Goal: Browse casually

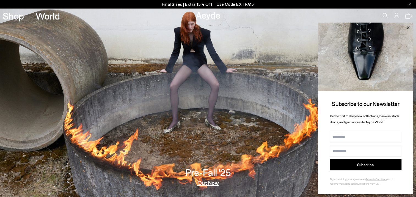
click at [410, 28] on icon at bounding box center [408, 27] width 7 height 7
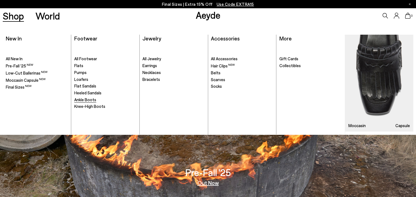
click at [91, 98] on span "Ankle Boots" at bounding box center [85, 99] width 22 height 5
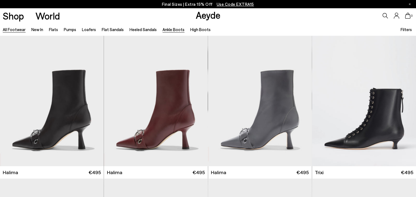
click at [14, 29] on link "All Footwear" at bounding box center [14, 29] width 23 height 5
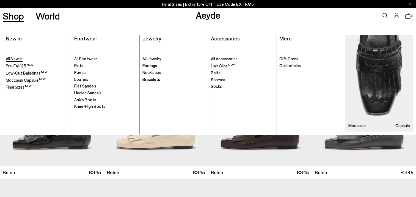
click at [16, 59] on span "All New In" at bounding box center [14, 58] width 17 height 5
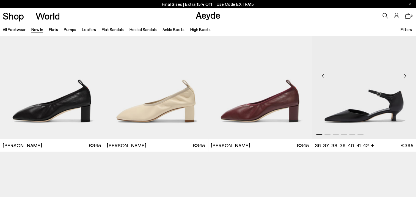
scroll to position [1018, 0]
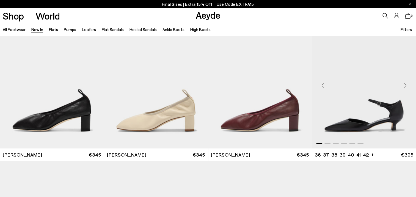
click at [404, 85] on div "Next slide" at bounding box center [405, 85] width 17 height 17
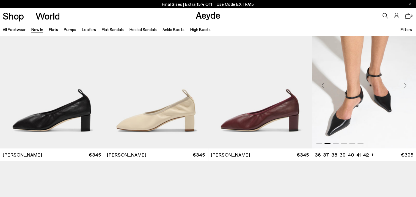
click at [404, 85] on div "Next slide" at bounding box center [405, 85] width 17 height 17
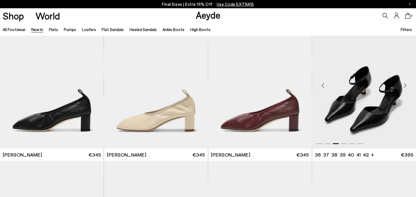
click at [404, 85] on div "Next slide" at bounding box center [405, 85] width 17 height 17
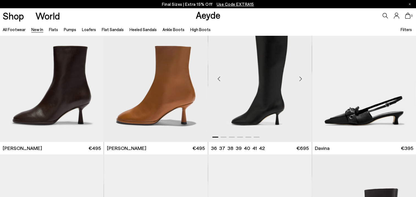
scroll to position [1568, 0]
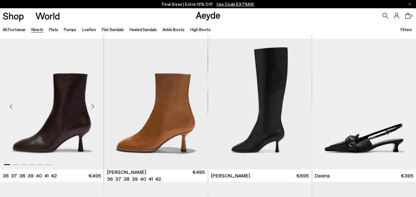
click at [95, 106] on div "Next slide" at bounding box center [92, 106] width 17 height 17
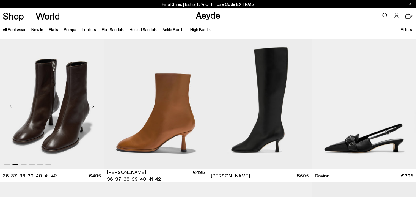
click at [95, 106] on div "Next slide" at bounding box center [92, 106] width 17 height 17
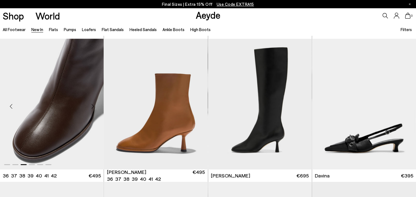
click at [95, 106] on div "Next slide" at bounding box center [92, 106] width 17 height 17
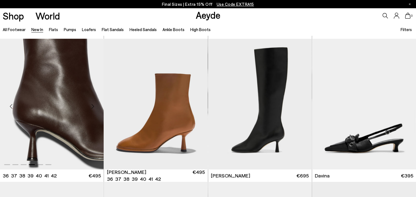
click at [94, 105] on div "Next slide" at bounding box center [92, 106] width 17 height 17
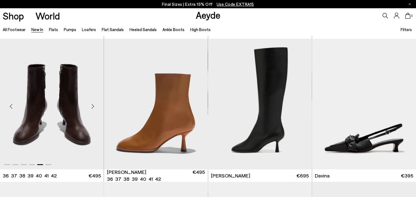
click at [94, 105] on div "Next slide" at bounding box center [92, 106] width 17 height 17
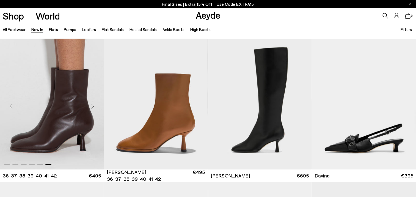
click at [94, 105] on div "Next slide" at bounding box center [92, 106] width 17 height 17
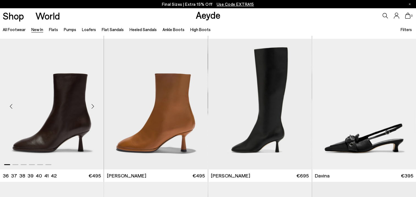
click at [93, 105] on div "Next slide" at bounding box center [92, 106] width 17 height 17
